Goal: Task Accomplishment & Management: Complete application form

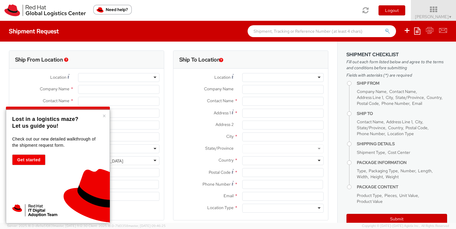
select select "700"
select select
click at [103, 77] on div at bounding box center [118, 77] width 81 height 9
click at [105, 115] on button "×" at bounding box center [104, 116] width 4 height 6
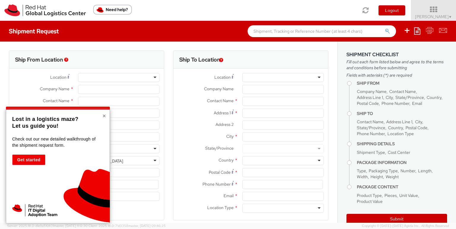
type input "Red Hat India Private Limited"
type input "Arun Menon"
type input "Bagmane Constellation Business Park"
type input "FL 10, East Tower, Carina Building"
type input "BANGALORE"
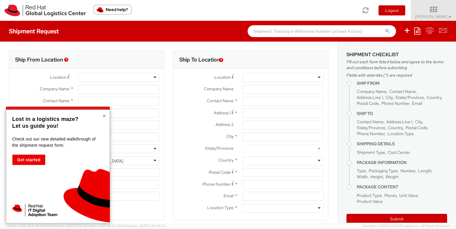
type input "560037"
type input "918067935000"
type input "armenon@redhat.com"
select select "CM"
select select "KGS"
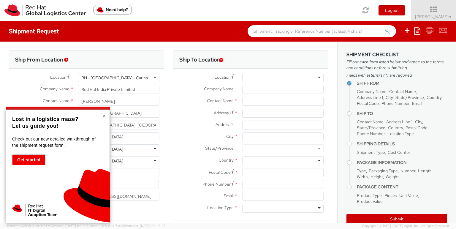
click at [106, 117] on button "×" at bounding box center [104, 116] width 4 height 6
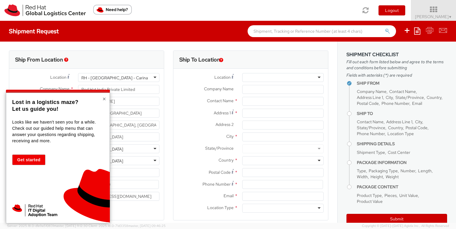
click at [104, 98] on button "×" at bounding box center [104, 99] width 4 height 6
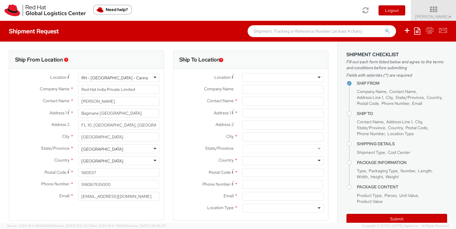
click at [259, 76] on div at bounding box center [282, 77] width 81 height 9
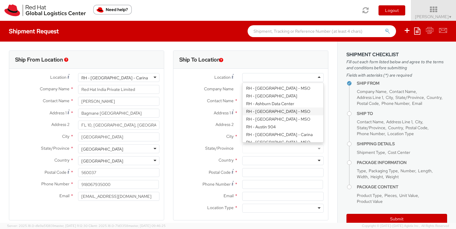
click at [178, 89] on label "Company Name *" at bounding box center [205, 89] width 64 height 8
click at [242, 89] on input "Company Name *" at bounding box center [282, 89] width 81 height 9
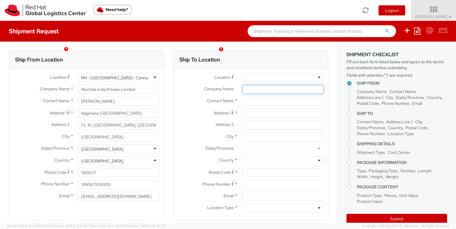
scroll to position [107, 0]
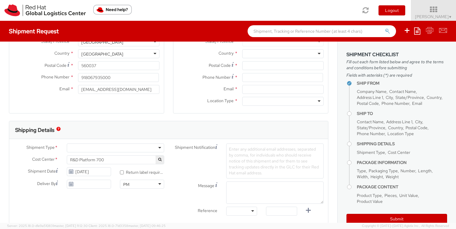
click at [154, 147] on div at bounding box center [115, 147] width 97 height 9
click at [188, 162] on div "Shipment Notification Enter any additional email addresses, separated by comma,…" at bounding box center [248, 160] width 159 height 35
click at [266, 153] on span "Enter any additional email addresses, separated by comma, for individuals who s…" at bounding box center [274, 160] width 90 height 29
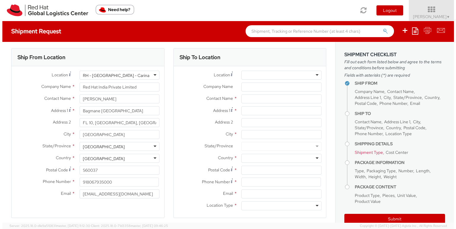
scroll to position [0, 0]
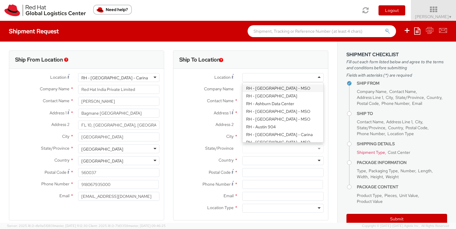
click at [306, 79] on div at bounding box center [282, 77] width 81 height 9
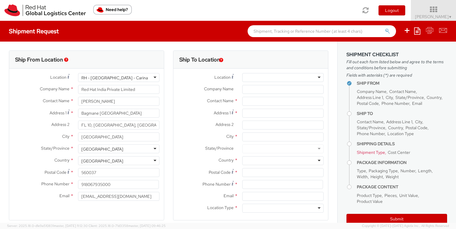
click at [176, 105] on div "Contact Name *" at bounding box center [250, 101] width 155 height 9
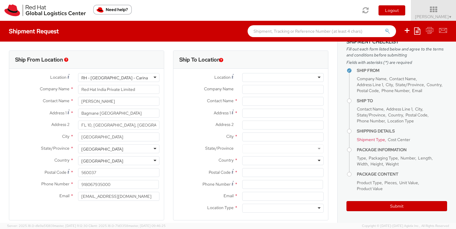
click at [266, 77] on div at bounding box center [282, 77] width 81 height 9
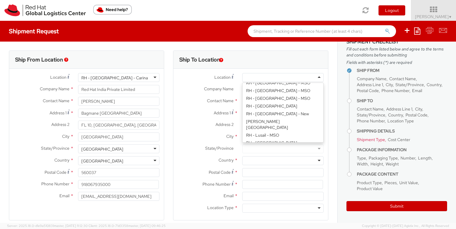
scroll to position [589, 0]
type input "Red Hat India Private Limited"
type input "A-201, Supreme Business Park"
type input "Hiranandani Gardens"
type input "MUMBAI"
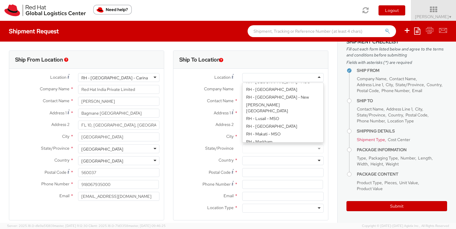
type input "400076"
type input "912261147559"
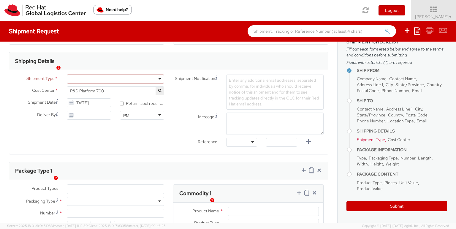
scroll to position [160, 0]
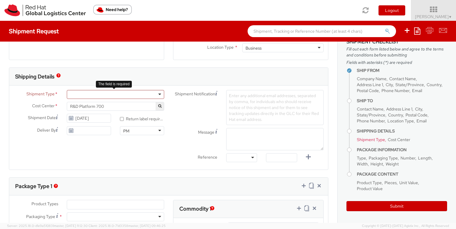
click at [154, 94] on div at bounding box center [115, 94] width 97 height 9
click at [230, 105] on span "Enter any additional email addresses, separated by comma, for individuals who s…" at bounding box center [274, 107] width 90 height 29
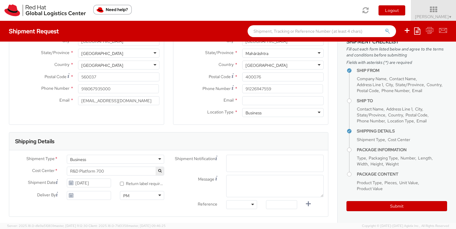
scroll to position [107, 0]
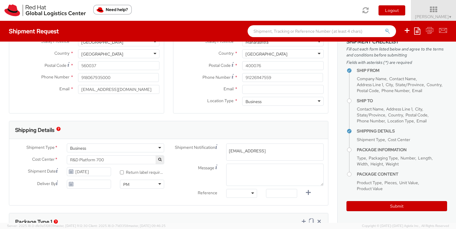
type input "armenon@redhat.com"
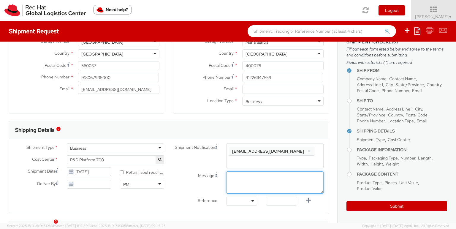
click at [251, 171] on textarea "Message" at bounding box center [274, 182] width 97 height 22
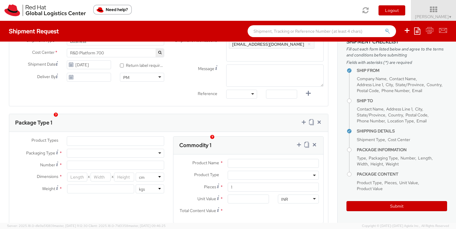
click at [244, 90] on div at bounding box center [241, 94] width 31 height 9
click at [189, 90] on label "Reference" at bounding box center [195, 93] width 53 height 7
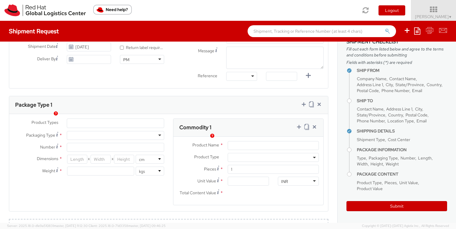
scroll to position [267, 0]
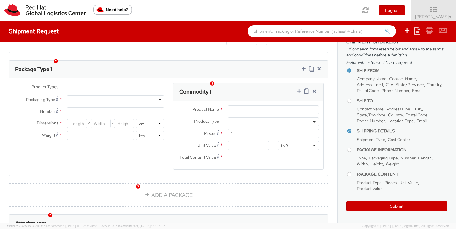
click at [114, 83] on ul at bounding box center [115, 87] width 97 height 9
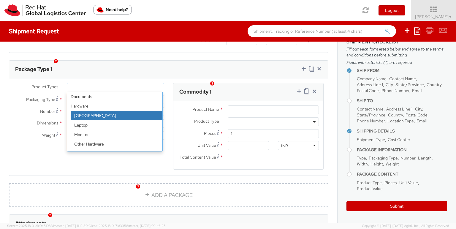
scroll to position [26, 0]
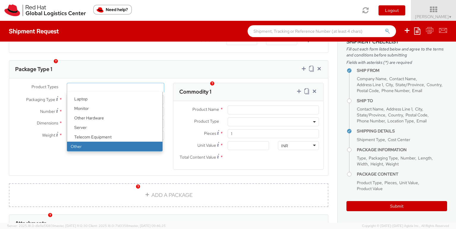
select select "OTHER"
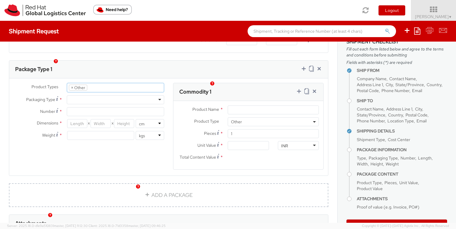
scroll to position [46, 0]
click at [133, 95] on div at bounding box center [115, 99] width 97 height 9
click at [134, 95] on div "Your Packaging" at bounding box center [115, 99] width 97 height 9
drag, startPoint x: 66, startPoint y: 126, endPoint x: 67, endPoint y: 116, distance: 9.6
click at [66, 131] on div "lbs kgs" at bounding box center [115, 135] width 106 height 9
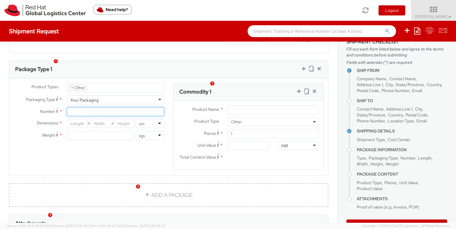
click at [77, 107] on input "Number *" at bounding box center [115, 111] width 97 height 9
click at [56, 61] on img "button" at bounding box center [56, 61] width 4 height 4
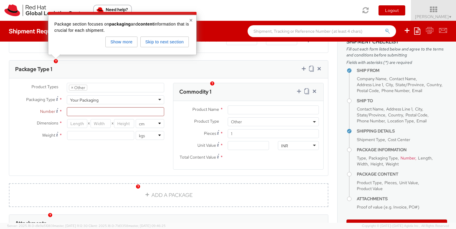
click at [38, 168] on div "Product Types * Documents Docking Station Laptop Monitor Other Hardware Server …" at bounding box center [168, 130] width 319 height 94
click at [87, 149] on div "Product Types * Documents Docking Station Laptop Monitor Other Hardware Server …" at bounding box center [168, 130] width 319 height 94
click at [225, 83] on div "Commodity 1" at bounding box center [248, 92] width 150 height 18
click at [189, 20] on button "×" at bounding box center [191, 20] width 4 height 6
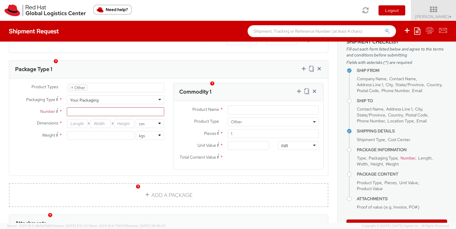
click at [69, 85] on li "× Other" at bounding box center [78, 88] width 18 height 6
click at [72, 85] on span "×" at bounding box center [72, 87] width 2 height 5
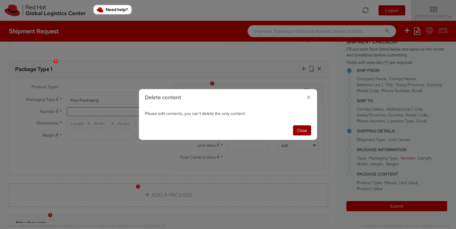
click at [307, 126] on button "Close" at bounding box center [302, 130] width 18 height 10
select select "OTHER"
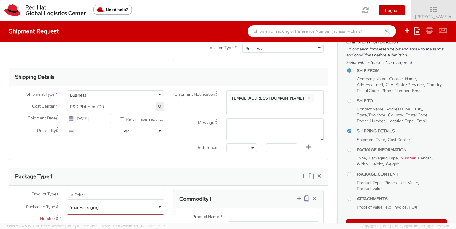
scroll to position [160, 0]
click at [117, 97] on div "Business" at bounding box center [115, 94] width 97 height 9
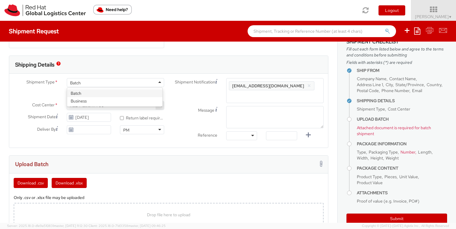
click at [123, 86] on div "Batch" at bounding box center [115, 82] width 97 height 9
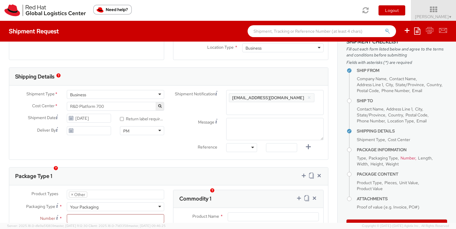
click at [246, 143] on div at bounding box center [241, 147] width 31 height 9
click at [192, 146] on div "Reference Other Purchase Order Number Reference Number" at bounding box center [248, 149] width 159 height 12
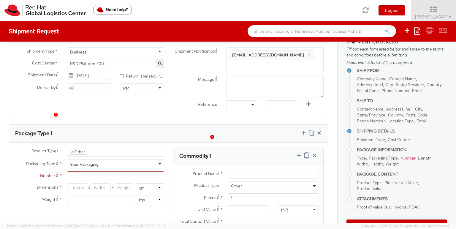
scroll to position [214, 0]
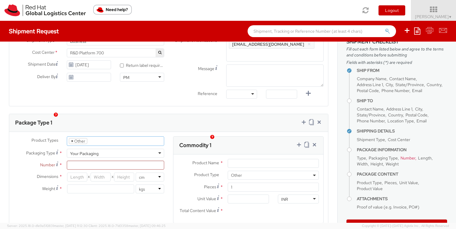
click at [72, 138] on span "×" at bounding box center [72, 140] width 2 height 5
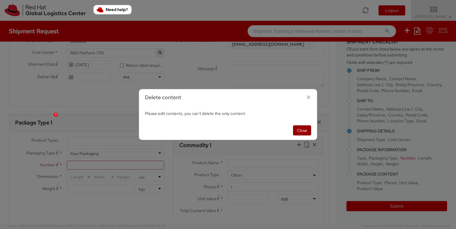
click at [308, 126] on button "Close" at bounding box center [302, 130] width 18 height 10
select select "OTHER"
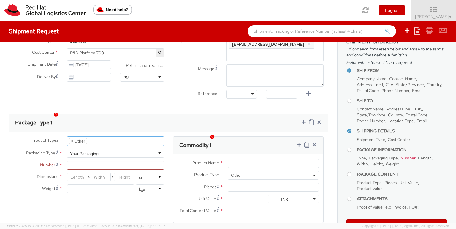
click at [112, 137] on ul "× Other" at bounding box center [115, 141] width 97 height 9
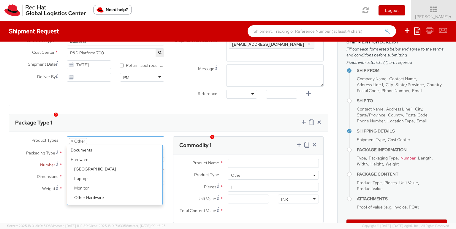
scroll to position [26, 0]
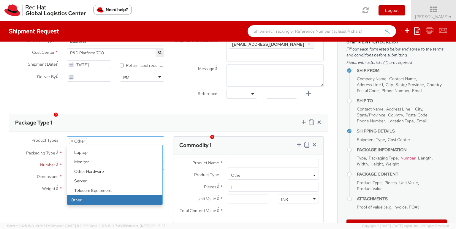
select select
type input "Other"
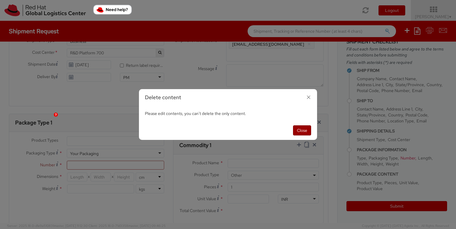
click at [304, 128] on button "Close" at bounding box center [302, 130] width 18 height 10
select select "OTHER"
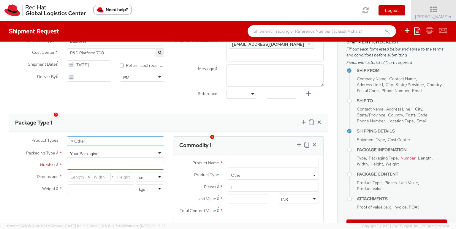
click at [140, 137] on ul "× Other" at bounding box center [115, 141] width 97 height 9
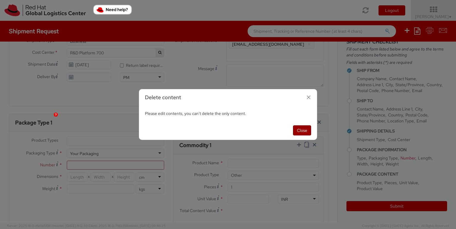
click at [303, 132] on button "Close" at bounding box center [302, 130] width 18 height 10
select select "OTHER"
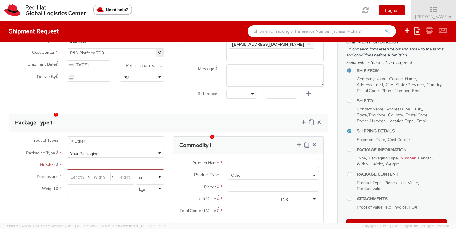
click at [90, 151] on div "Your Packaging" at bounding box center [84, 154] width 29 height 6
click at [84, 162] on div "Product Types * Documents Docking Station Laptop Monitor Other Hardware Server …" at bounding box center [88, 167] width 159 height 63
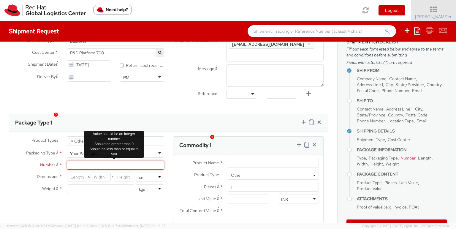
click at [86, 161] on input "Number *" at bounding box center [115, 165] width 97 height 9
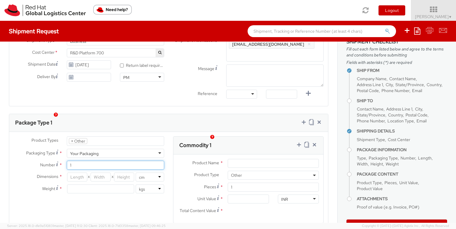
type input "1"
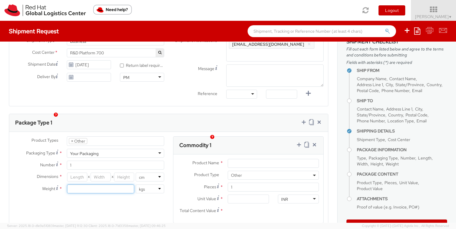
click at [78, 184] on input "number" at bounding box center [100, 188] width 67 height 9
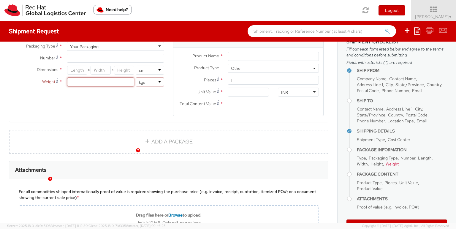
scroll to position [214, 0]
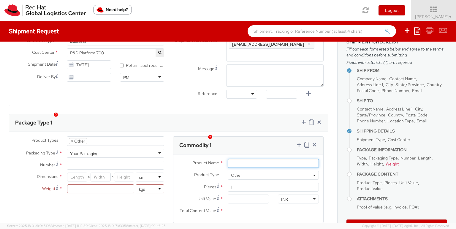
click at [270, 159] on input "Product Name *" at bounding box center [273, 163] width 91 height 9
click at [270, 171] on span "Other" at bounding box center [273, 175] width 91 height 9
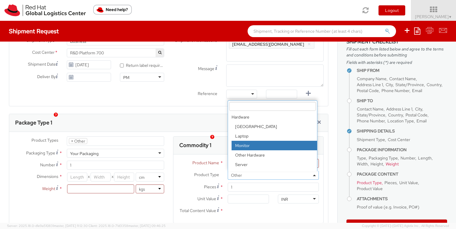
scroll to position [0, 0]
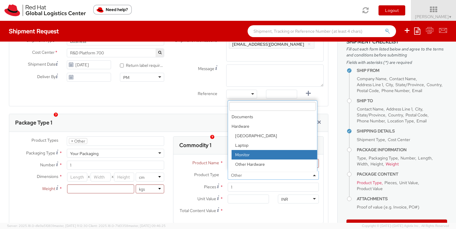
click at [205, 123] on div "Package Type 1" at bounding box center [168, 123] width 319 height 18
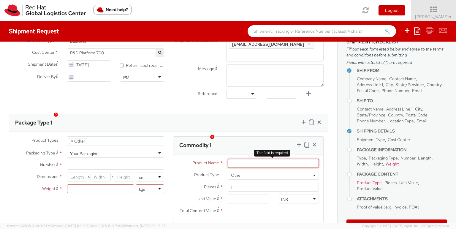
click at [231, 159] on input "Product Name *" at bounding box center [273, 163] width 91 height 9
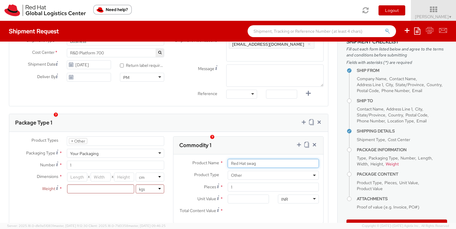
type input "Red Hat swag"
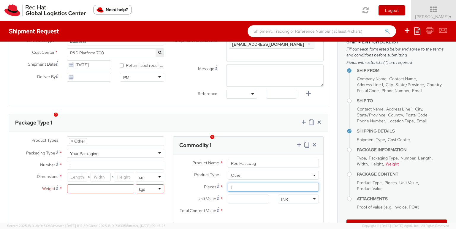
click at [249, 183] on input "1" at bounding box center [273, 187] width 91 height 9
click at [247, 194] on input "Unit Value *" at bounding box center [248, 198] width 41 height 9
click at [95, 190] on div "Product Types * Documents Docking Station Laptop Monitor Other Hardware Server …" at bounding box center [88, 167] width 159 height 63
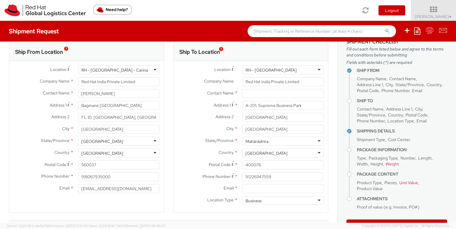
scroll to position [11, 0]
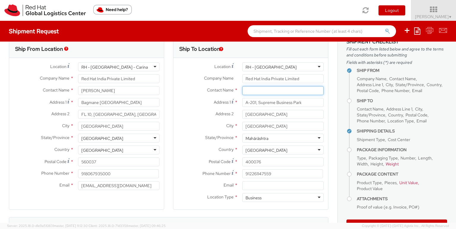
click at [247, 91] on input "text" at bounding box center [282, 90] width 81 height 9
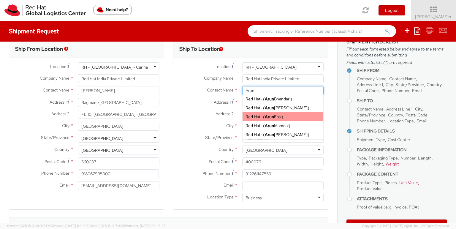
scroll to position [0, 0]
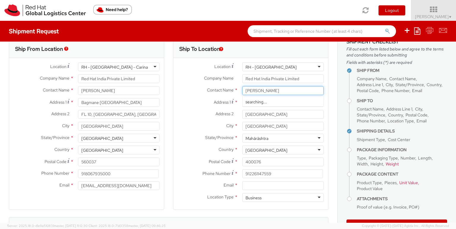
type input "Arun Menon"
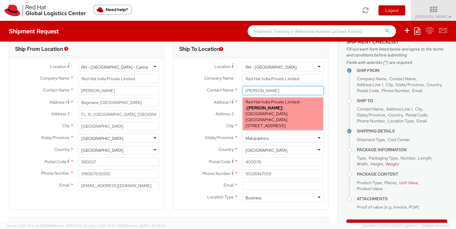
click at [284, 111] on span "Bagmane Constellation Business Park, FL 10, East Tower, Carina Building, FLEX, …" at bounding box center [267, 119] width 43 height 17
type input "Bagmane Constellation Business Park"
type input "FL 10, East Tower, Carina Building"
type input "BANGALORE"
type input "560037"
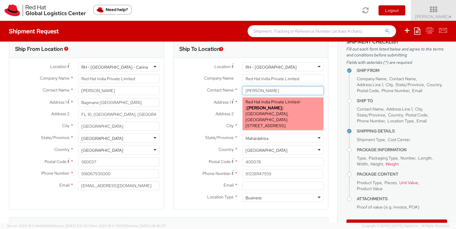
type input "armenon@redhat.com"
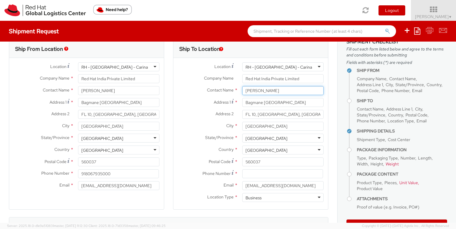
type input "Arun Menon"
click at [286, 65] on div "RH - Bangalore - Carina" at bounding box center [279, 67] width 67 height 6
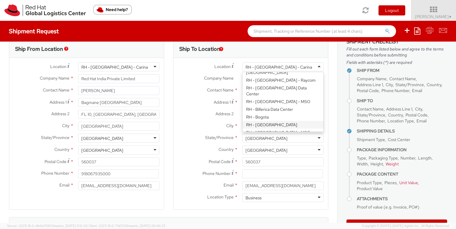
scroll to position [118, 0]
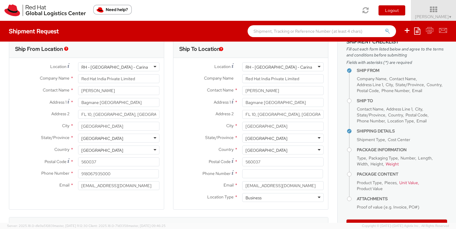
click at [179, 86] on label "Contact Name *" at bounding box center [205, 90] width 64 height 8
click at [417, 31] on icon at bounding box center [417, 30] width 6 height 7
click at [382, 47] on link "Create from template" at bounding box center [394, 50] width 52 height 8
click at [369, 9] on icon at bounding box center [365, 10] width 7 height 8
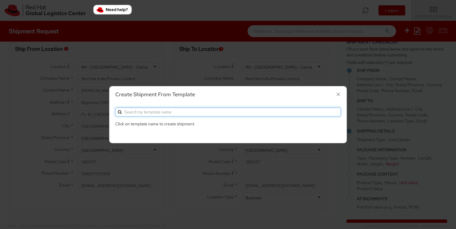
click at [215, 113] on input "text" at bounding box center [228, 111] width 226 height 9
type input "k"
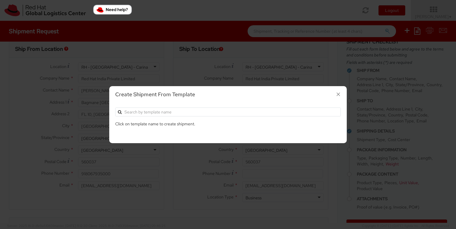
click at [336, 94] on icon "button" at bounding box center [338, 94] width 9 height 9
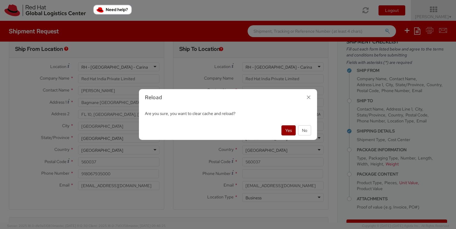
click at [287, 126] on button "Yes" at bounding box center [288, 130] width 14 height 10
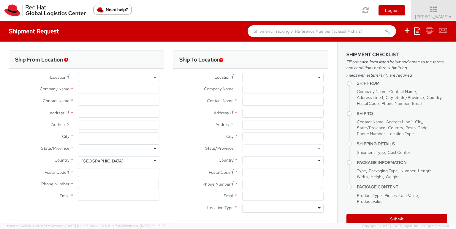
select select "700"
select select
click at [242, 75] on div at bounding box center [282, 77] width 81 height 9
type input "Red Hat India Private Limited"
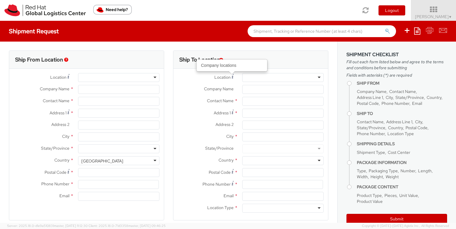
type input "Arun Menon"
type input "Bagmane Constellation Business Park"
type input "FL 10, East Tower, Carina Building"
type input "BANGALORE"
type input "560037"
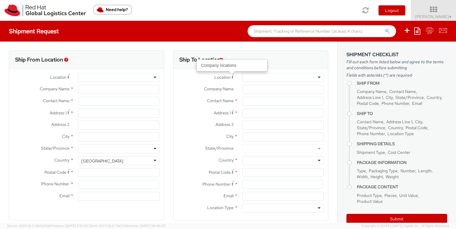
type input "918067935000"
type input "armenon@redhat.com"
select select "CM"
select select "KGS"
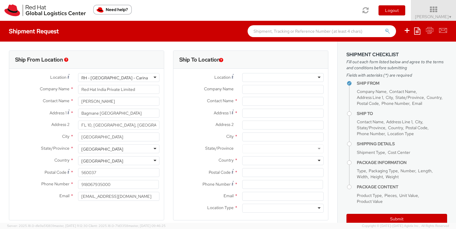
click at [248, 75] on div at bounding box center [282, 77] width 81 height 9
click at [246, 65] on div "Ship To Location" at bounding box center [250, 60] width 155 height 18
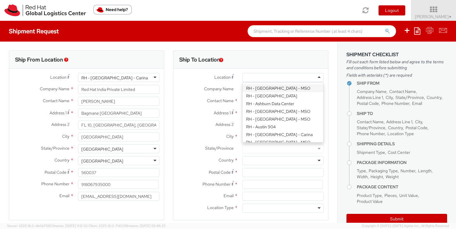
click at [250, 77] on div at bounding box center [282, 77] width 81 height 9
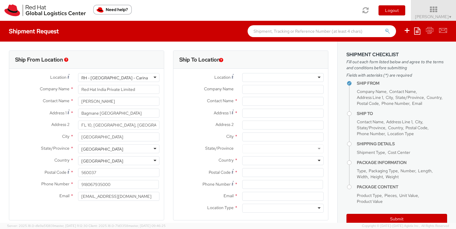
click at [206, 94] on div "Company Name *" at bounding box center [250, 89] width 155 height 9
click at [252, 101] on input "text" at bounding box center [282, 101] width 81 height 9
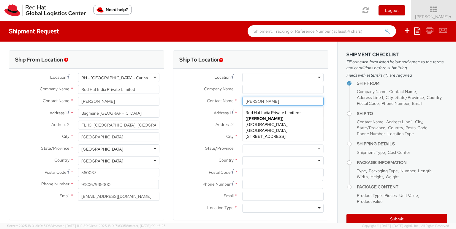
type input "Arun Menon"
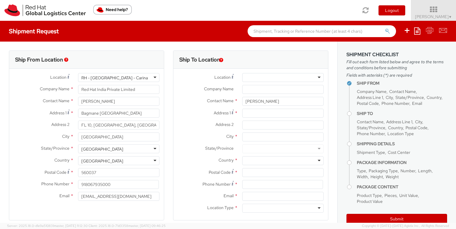
click at [214, 112] on span "Address 1" at bounding box center [222, 112] width 17 height 5
click at [242, 112] on input "Address 1 *" at bounding box center [282, 113] width 81 height 9
click at [247, 114] on input "Address 1 *" at bounding box center [282, 113] width 81 height 9
type input "C-604 Sainath Tower, Neelam Nagar Phase-2"
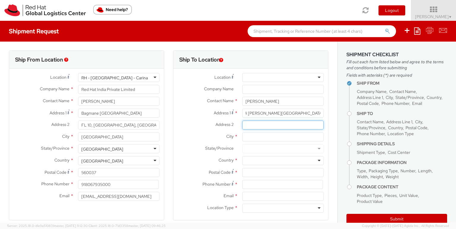
scroll to position [0, 0]
click at [254, 127] on input "Address 2 *" at bounding box center [282, 125] width 81 height 9
type input "Mulund East"
click at [254, 136] on input "City *" at bounding box center [282, 136] width 81 height 9
click at [258, 147] on div at bounding box center [282, 148] width 81 height 9
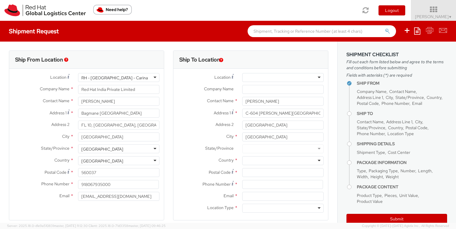
click at [316, 150] on div at bounding box center [282, 148] width 81 height 9
click at [289, 140] on input "Mumbai" at bounding box center [282, 136] width 81 height 9
click at [312, 147] on div at bounding box center [282, 148] width 81 height 9
click at [252, 148] on div at bounding box center [282, 148] width 81 height 9
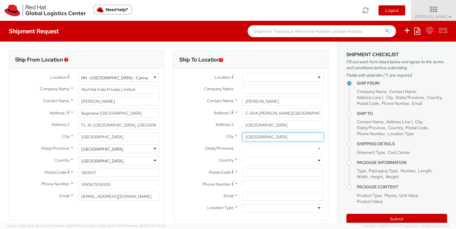
click at [265, 138] on input "Mumbai" at bounding box center [282, 136] width 81 height 9
type input "Mumbai, Maharashtra"
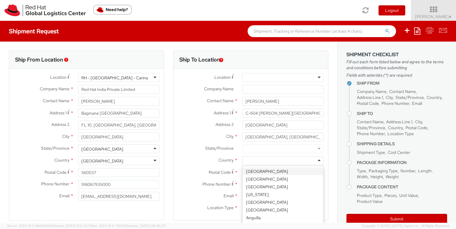
click at [269, 156] on div at bounding box center [282, 160] width 81 height 9
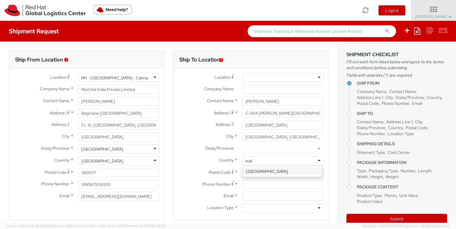
type input "india"
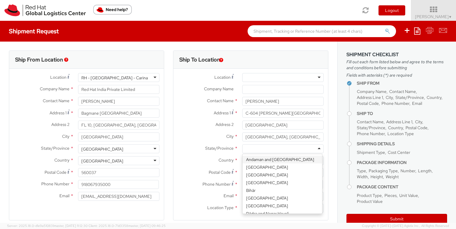
click at [258, 147] on div at bounding box center [282, 148] width 81 height 9
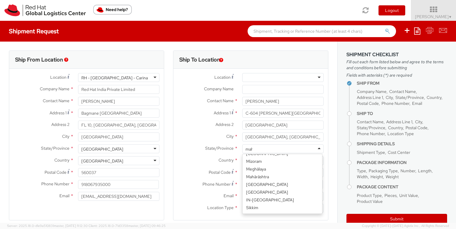
type input "maha"
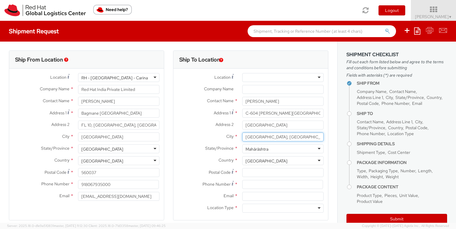
click at [293, 135] on input "Mumbai, Maharashtra" at bounding box center [282, 136] width 81 height 9
type input "Mumbai"
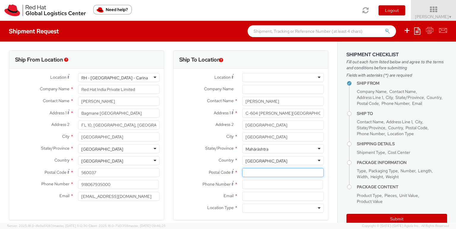
click at [270, 173] on input "Postal Code *" at bounding box center [282, 172] width 81 height 9
type input "400081"
click at [267, 185] on input at bounding box center [282, 184] width 81 height 9
type input "7977994609"
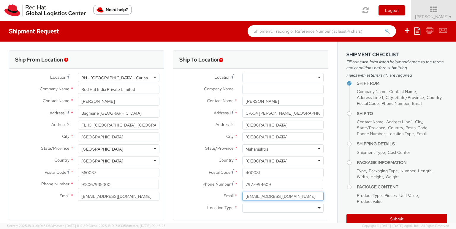
type input "armenon@redat.com"
click at [267, 207] on div at bounding box center [282, 208] width 81 height 9
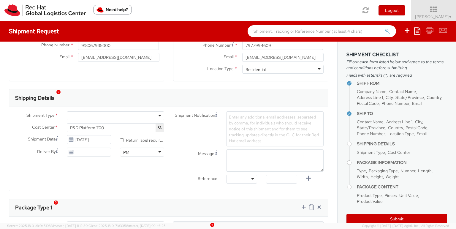
scroll to position [145, 0]
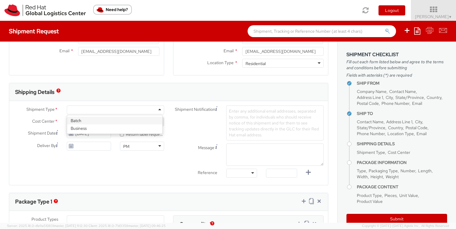
click at [152, 107] on div at bounding box center [115, 109] width 97 height 9
click at [241, 118] on span "Enter any additional email addresses, separated by comma, for individuals who s…" at bounding box center [274, 122] width 90 height 29
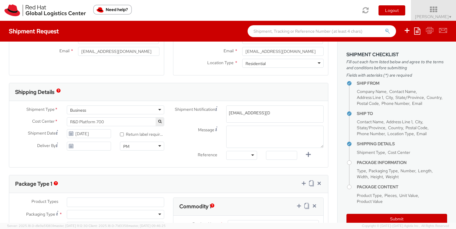
type input "armenon@redhat.com"
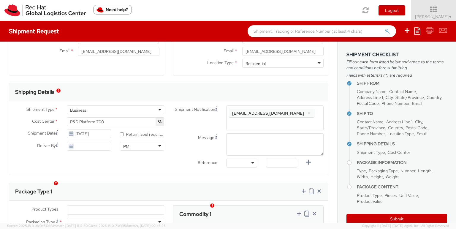
click at [278, 115] on div "Enter any additional email addresses, separated by comma, for individuals who s…" at bounding box center [274, 117] width 97 height 25
click at [278, 115] on li "armenon@redhat.com ×" at bounding box center [272, 113] width 86 height 9
click at [307, 112] on button "×" at bounding box center [309, 113] width 4 height 7
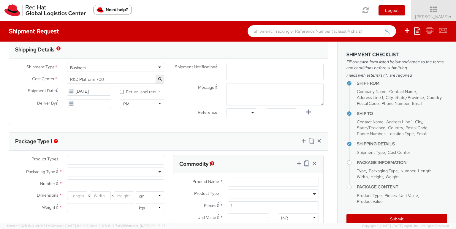
scroll to position [192, 0]
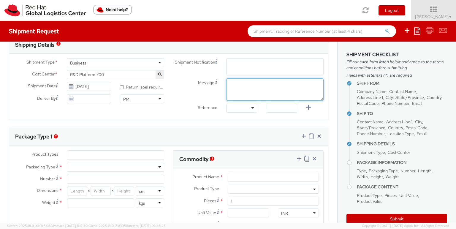
click at [249, 94] on div "Shipment Notification Enter any additional email addresses, separated by comma,…" at bounding box center [248, 86] width 159 height 57
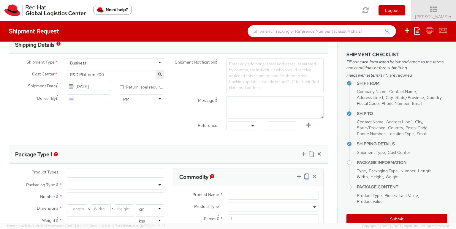
click at [197, 103] on div "Message" at bounding box center [248, 107] width 159 height 22
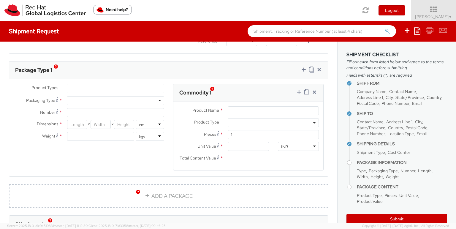
scroll to position [279, 0]
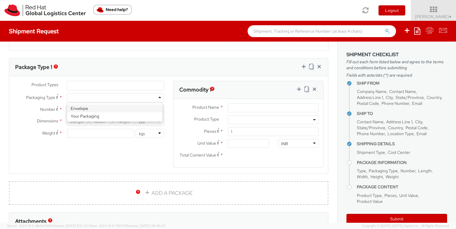
click at [127, 99] on div at bounding box center [115, 97] width 97 height 9
click at [129, 111] on input "Number *" at bounding box center [115, 109] width 97 height 9
type input "1"
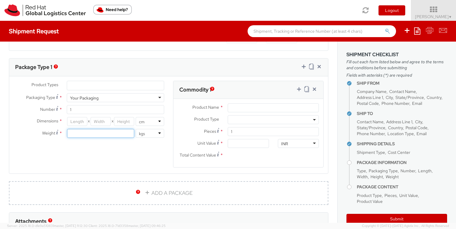
click at [91, 132] on input "number" at bounding box center [100, 133] width 67 height 9
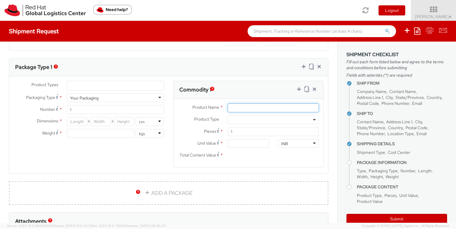
click at [241, 104] on input "Product Name *" at bounding box center [273, 107] width 91 height 9
type input "Red Hat swag"
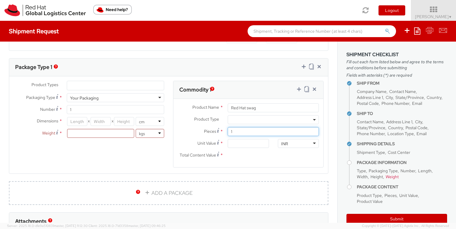
click at [238, 130] on input "1" at bounding box center [273, 131] width 91 height 9
click at [236, 142] on input "Unit Value *" at bounding box center [248, 143] width 41 height 9
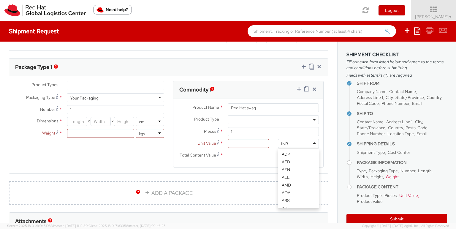
scroll to position [455, 0]
click at [288, 144] on div "INR" at bounding box center [298, 143] width 41 height 9
click at [233, 159] on input "Total Content Value *" at bounding box center [248, 155] width 41 height 9
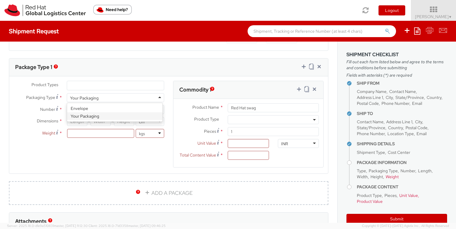
click at [120, 97] on div "Your Packaging" at bounding box center [115, 97] width 97 height 9
click at [116, 86] on ul at bounding box center [115, 85] width 97 height 9
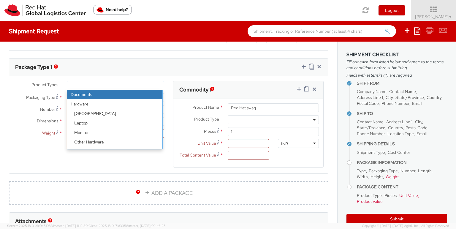
click at [116, 86] on ul at bounding box center [115, 85] width 97 height 9
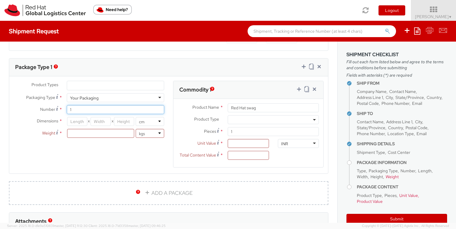
click at [115, 106] on input "1" at bounding box center [115, 109] width 97 height 9
click at [75, 120] on input "number" at bounding box center [77, 121] width 20 height 9
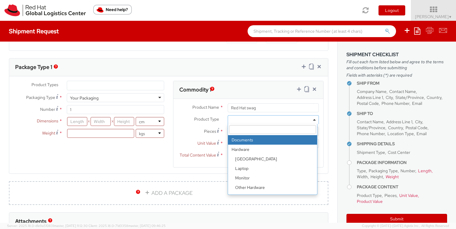
click at [309, 117] on span at bounding box center [273, 119] width 91 height 9
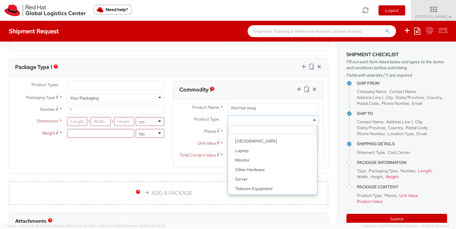
scroll to position [26, 0]
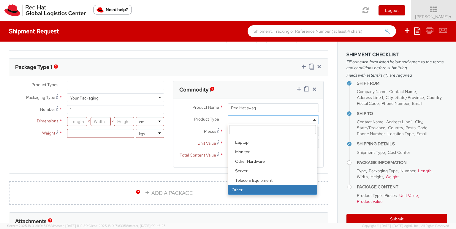
select select "OTHER"
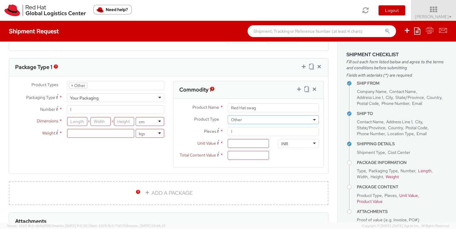
scroll to position [46, 0]
click at [244, 132] on input "1" at bounding box center [273, 131] width 91 height 9
type input "11"
type input "0.00"
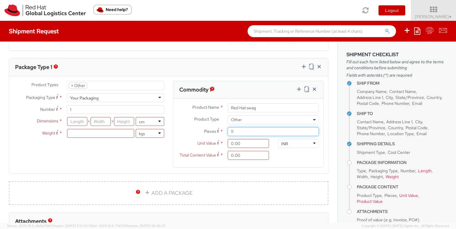
type input "1"
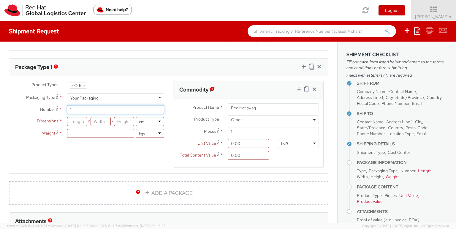
click at [91, 109] on input "1" at bounding box center [115, 109] width 97 height 9
type input "1"
click at [75, 120] on input "number" at bounding box center [77, 121] width 20 height 9
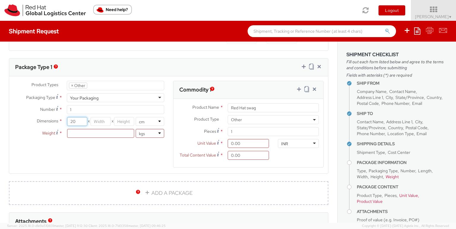
type input "20"
click at [6, 138] on agx-form-section "Package Type 1 Product Types * Documents Docking Station Laptop Monitor Other H…" at bounding box center [168, 119] width 328 height 123
click at [73, 121] on input "20" at bounding box center [77, 121] width 20 height 9
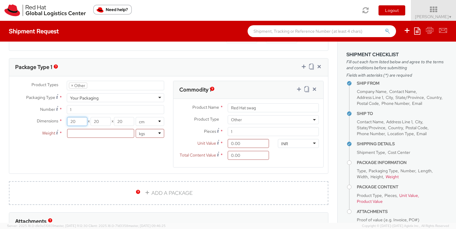
click at [73, 121] on input "20" at bounding box center [77, 121] width 20 height 9
type input "30"
type input "0"
type input "30"
click at [96, 119] on input "0" at bounding box center [101, 121] width 20 height 9
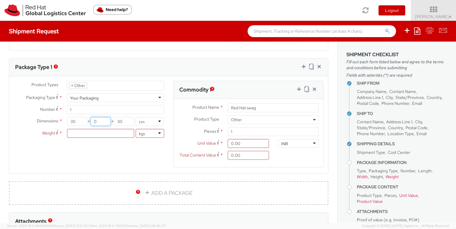
click at [96, 119] on input "0" at bounding box center [101, 121] width 20 height 9
type input "30"
click at [77, 118] on input "30" at bounding box center [77, 121] width 20 height 9
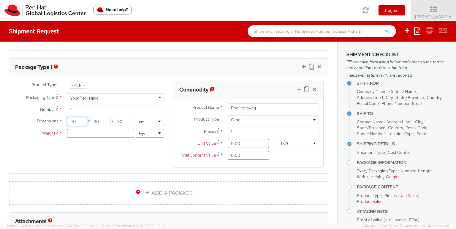
type input "40"
click at [79, 130] on input "number" at bounding box center [100, 133] width 67 height 9
type input "5"
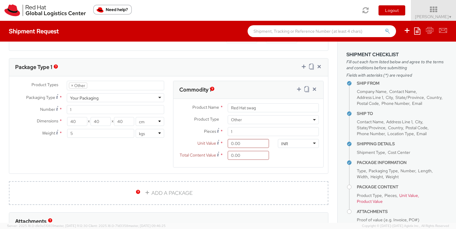
click at [132, 156] on div "Product Types * Documents Docking Station Laptop Monitor Other Hardware Server …" at bounding box center [168, 128] width 319 height 94
click at [246, 144] on input "0.00" at bounding box center [248, 143] width 41 height 9
type input "2.00"
type input "20.00"
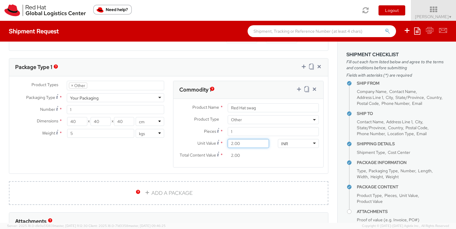
type input "20.00"
type input "200.00"
type input "2,000.00"
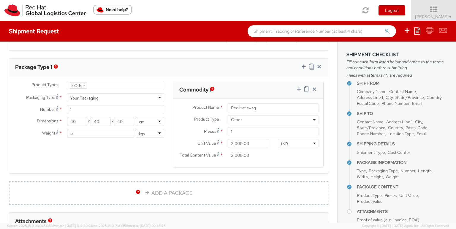
click at [151, 149] on div "Product Types * Documents Docking Station Laptop Monitor Other Hardware Server …" at bounding box center [168, 128] width 319 height 94
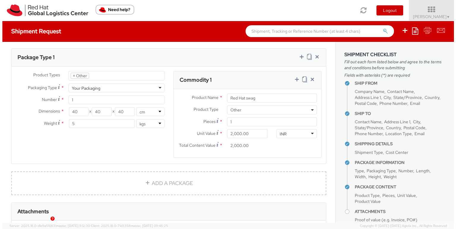
scroll to position [280, 0]
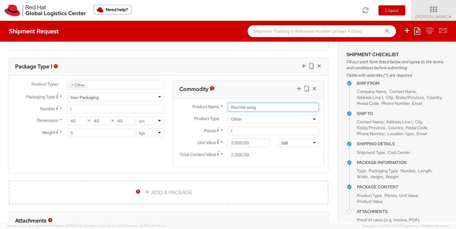
click at [266, 107] on input "Red Hat swag" at bounding box center [273, 107] width 91 height 9
click at [255, 107] on input "Red Hat swag" at bounding box center [273, 107] width 91 height 9
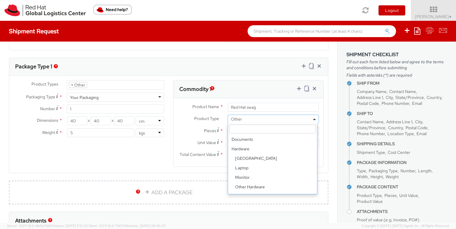
click at [254, 116] on span "Other" at bounding box center [273, 118] width 85 height 5
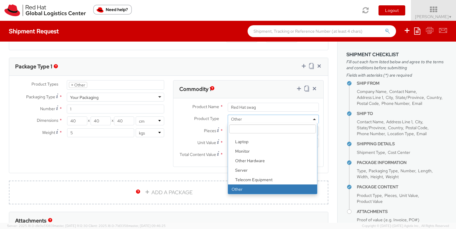
click at [254, 116] on span "Other" at bounding box center [273, 118] width 85 height 5
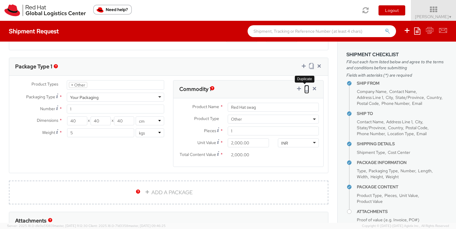
click at [304, 87] on icon at bounding box center [306, 89] width 5 height 6
select select "OTHER"
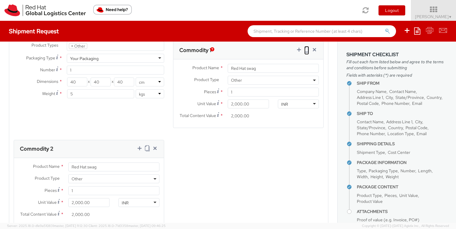
scroll to position [321, 0]
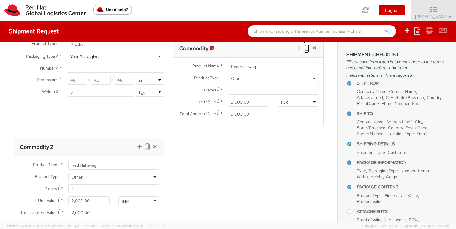
click at [304, 48] on icon at bounding box center [306, 48] width 5 height 6
select select "OTHER"
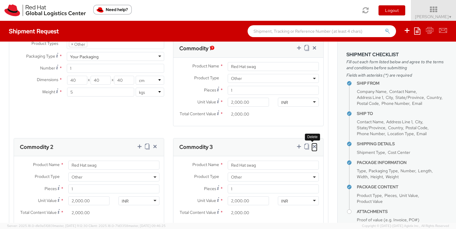
click at [311, 145] on icon at bounding box center [314, 146] width 6 height 6
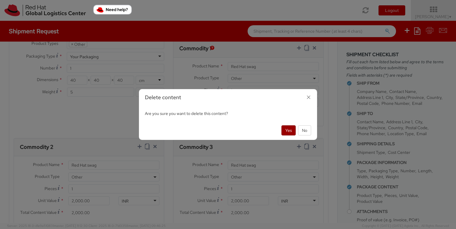
click at [286, 129] on button "Yes" at bounding box center [288, 130] width 14 height 10
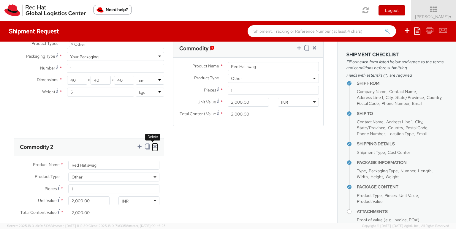
click at [152, 145] on icon at bounding box center [155, 146] width 6 height 6
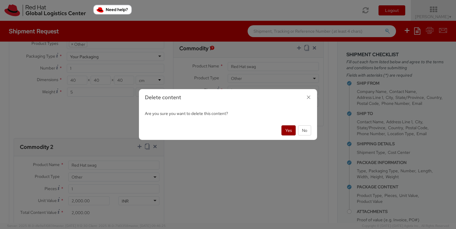
click at [285, 128] on button "Yes" at bounding box center [288, 130] width 14 height 10
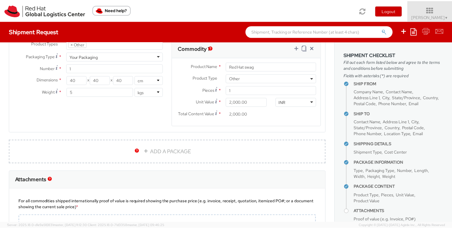
scroll to position [438, 0]
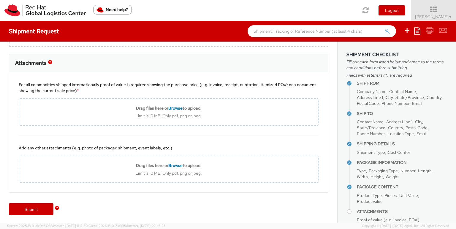
click at [55, 208] on img "button" at bounding box center [57, 208] width 4 height 4
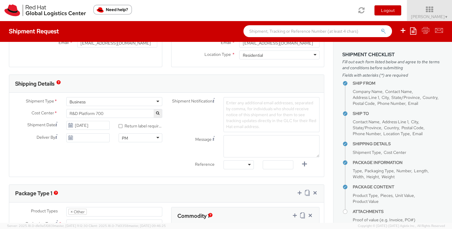
scroll to position [149, 0]
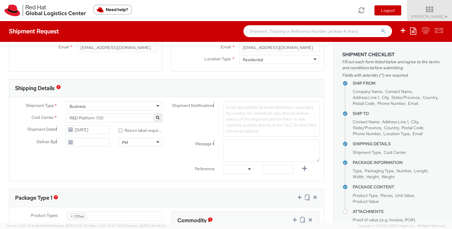
click at [235, 115] on span "Enter any additional email addresses, separated by comma, for individuals who s…" at bounding box center [271, 119] width 90 height 29
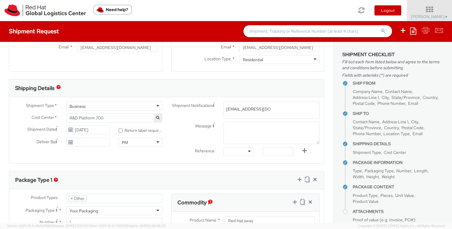
type input "psengupta@redhat.com"
paste input "psengupt@redhat.com"
type input "psengupt@redhat.com"
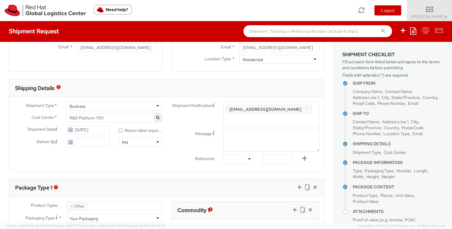
paste input "shansdah@redhat.com"
type input "shansdah@redhat.com"
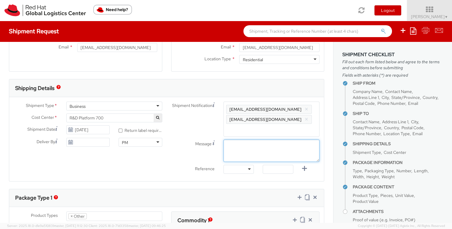
click at [257, 135] on div "Shipment Notification Enter any additional email addresses, separated by comma,…" at bounding box center [245, 139] width 157 height 75
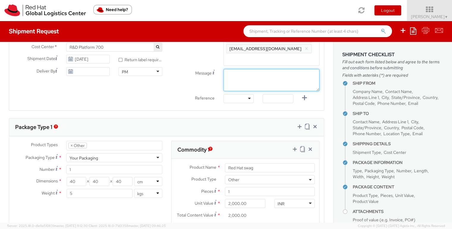
scroll to position [216, 0]
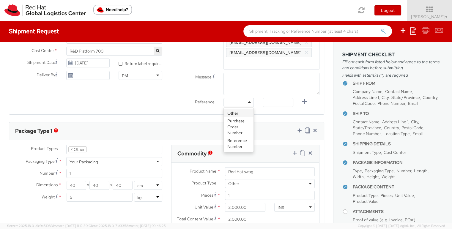
click at [242, 99] on div at bounding box center [238, 102] width 30 height 9
click at [181, 116] on div "Ship From Location Location * RH - Bangalore - Carina RH - Bangalore - Carina R…" at bounding box center [166, 124] width 333 height 596
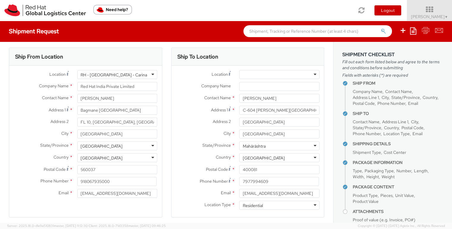
scroll to position [0, 0]
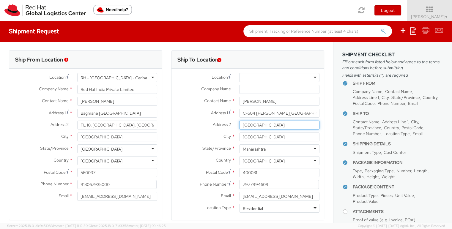
click at [292, 128] on input "Mulund East" at bounding box center [279, 125] width 80 height 9
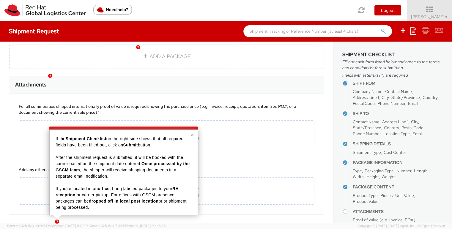
scroll to position [437, 0]
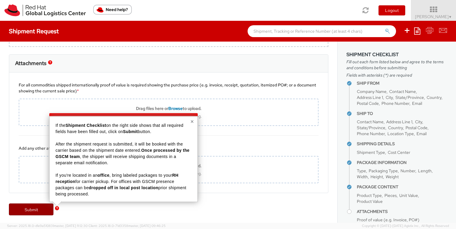
click at [40, 209] on link "Submit" at bounding box center [31, 209] width 45 height 12
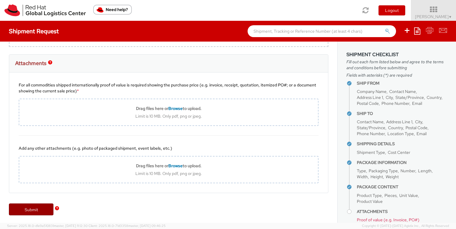
click at [30, 206] on link "Submit" at bounding box center [31, 209] width 45 height 12
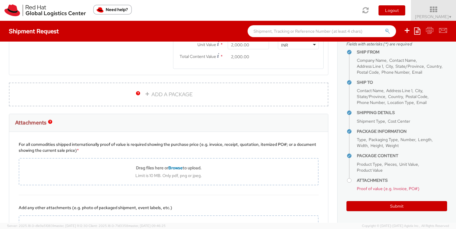
scroll to position [431, 0]
